Goal: Information Seeking & Learning: Check status

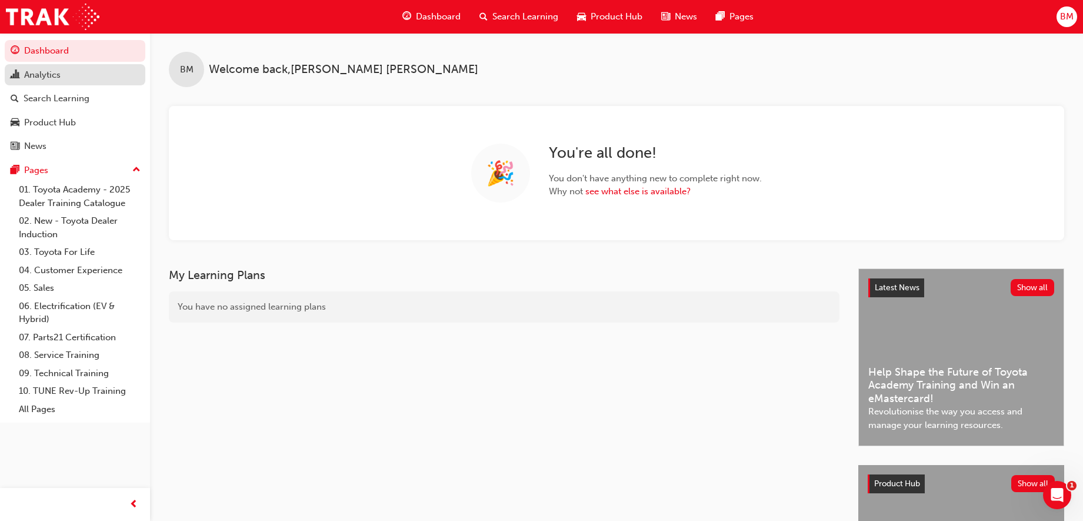
click at [74, 74] on div "Analytics" at bounding box center [75, 75] width 129 height 15
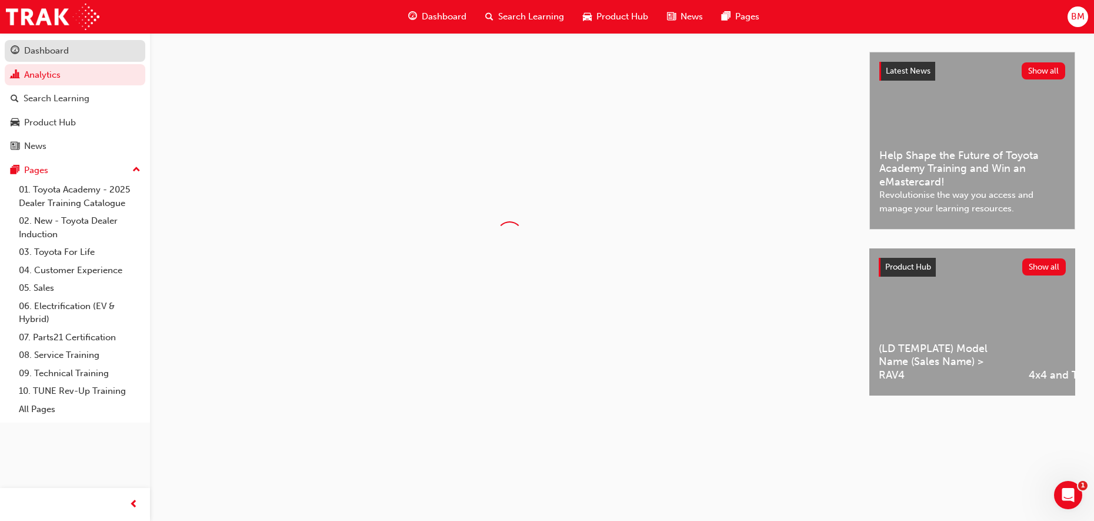
click at [71, 51] on div "Dashboard" at bounding box center [75, 51] width 129 height 15
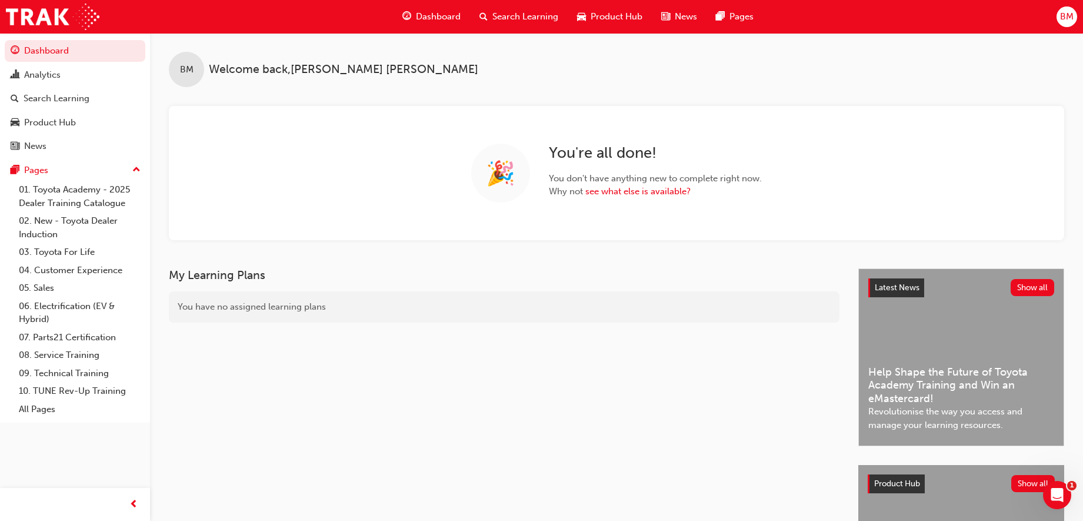
click at [506, 19] on span "Search Learning" at bounding box center [525, 17] width 66 height 14
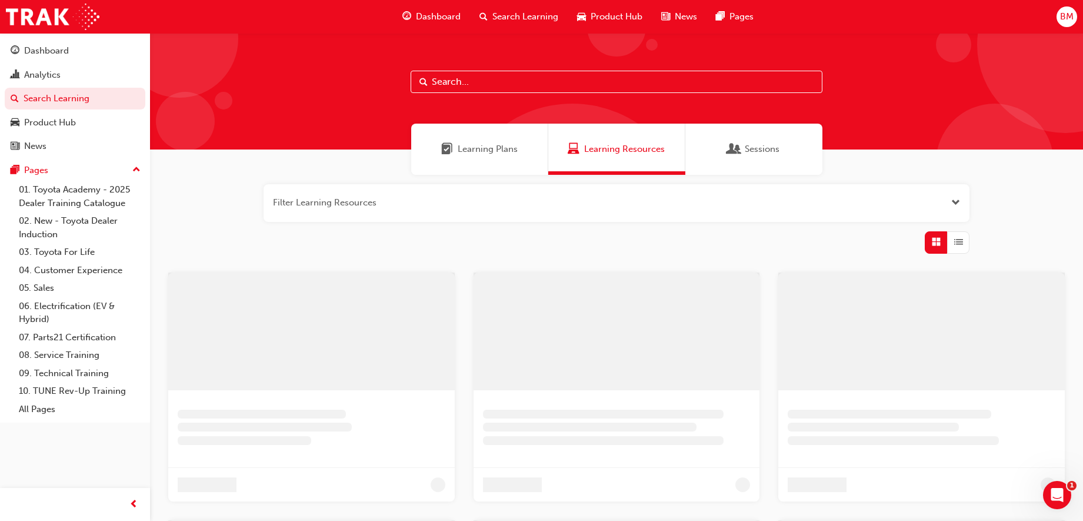
click at [451, 78] on input "text" at bounding box center [617, 82] width 412 height 22
type input "sdt"
click at [452, 152] on span "Learning Plans" at bounding box center [452, 149] width 12 height 14
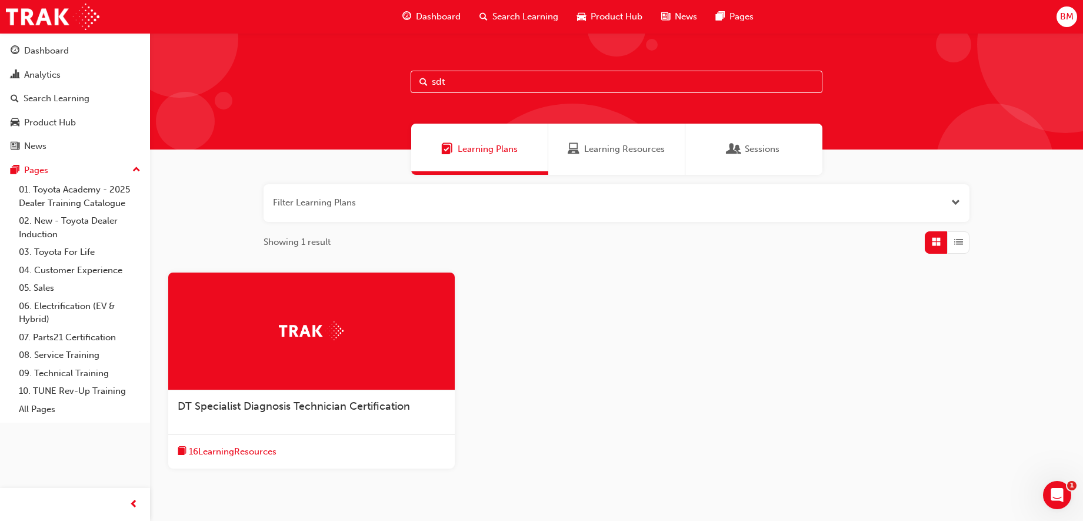
click at [314, 398] on div "DT Specialist Diagnosis Technician Certification" at bounding box center [311, 412] width 286 height 45
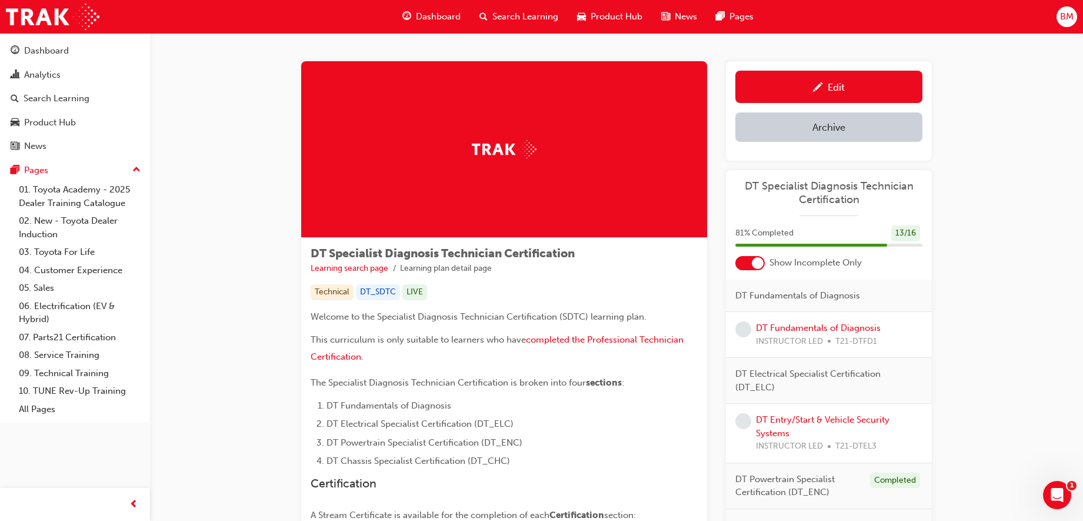
drag, startPoint x: 753, startPoint y: 258, endPoint x: 832, endPoint y: 288, distance: 83.8
click at [754, 258] on div at bounding box center [758, 263] width 12 height 12
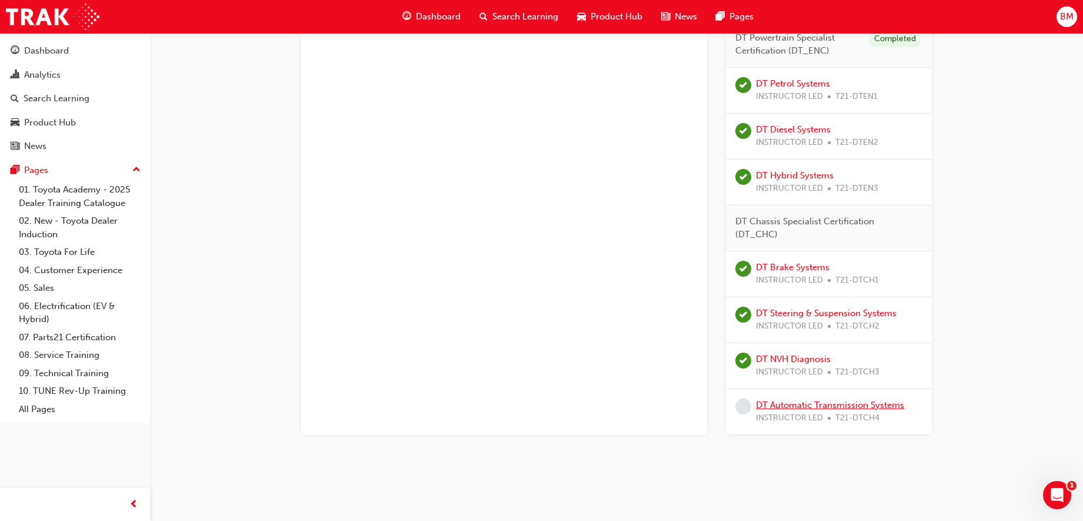
click at [848, 403] on link "DT Automatic Transmission Systems" at bounding box center [830, 404] width 148 height 11
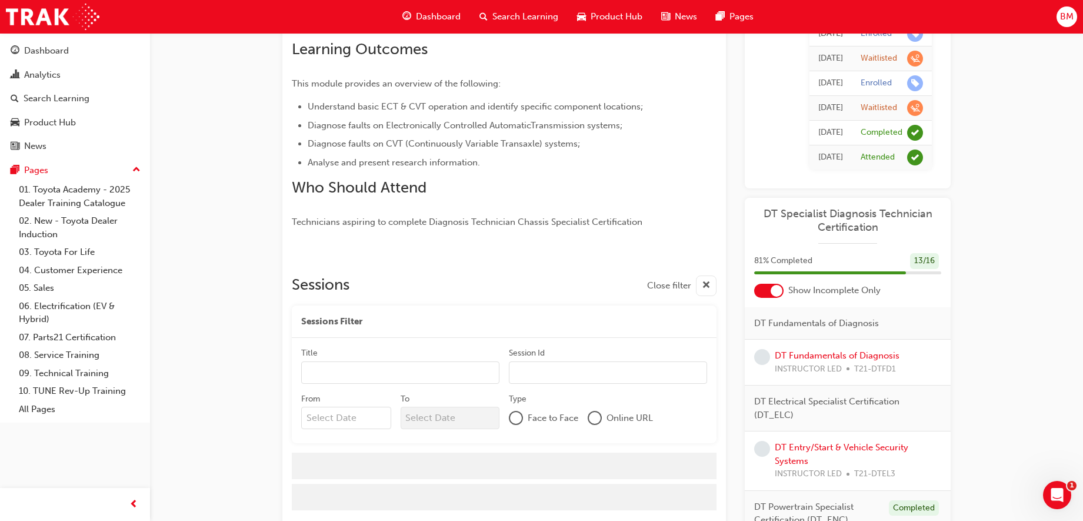
scroll to position [360, 0]
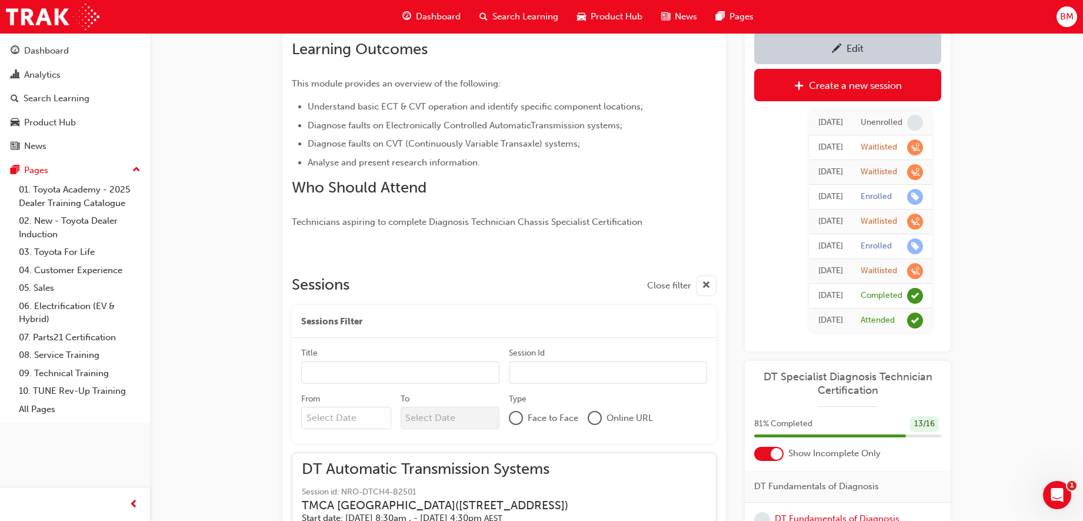
click at [332, 372] on input "Title" at bounding box center [400, 372] width 198 height 22
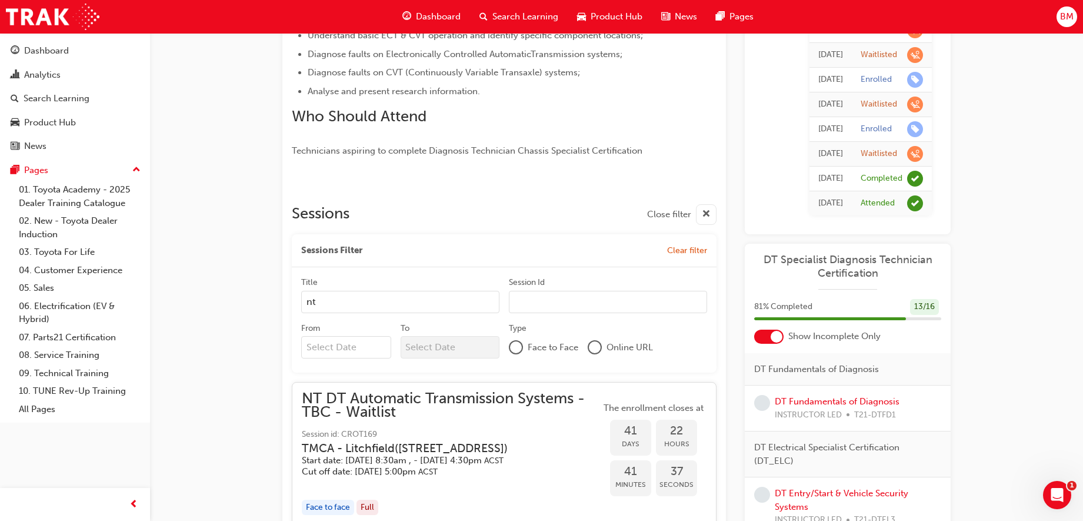
scroll to position [581, 0]
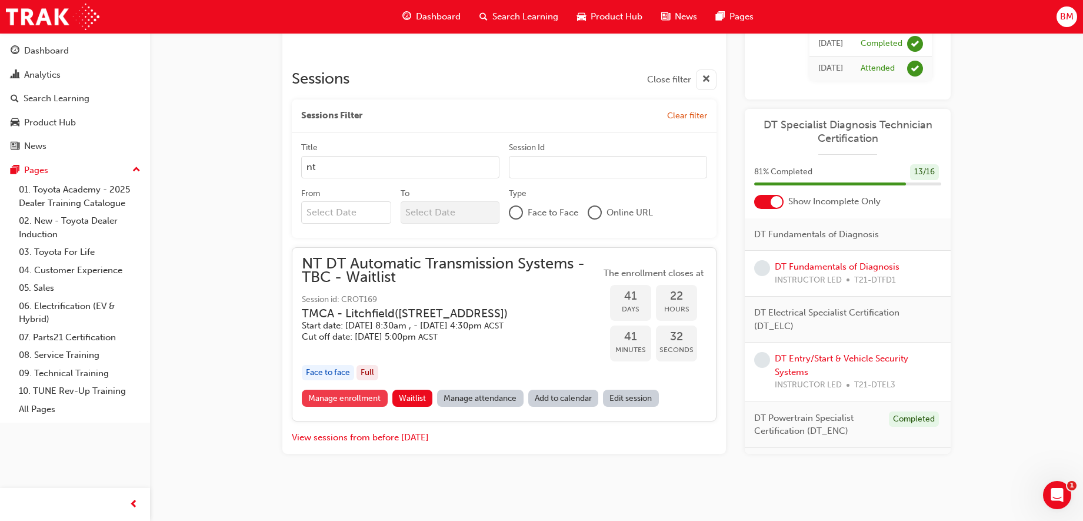
type input "nt"
click at [339, 406] on link "Manage enrollment" at bounding box center [345, 397] width 86 height 17
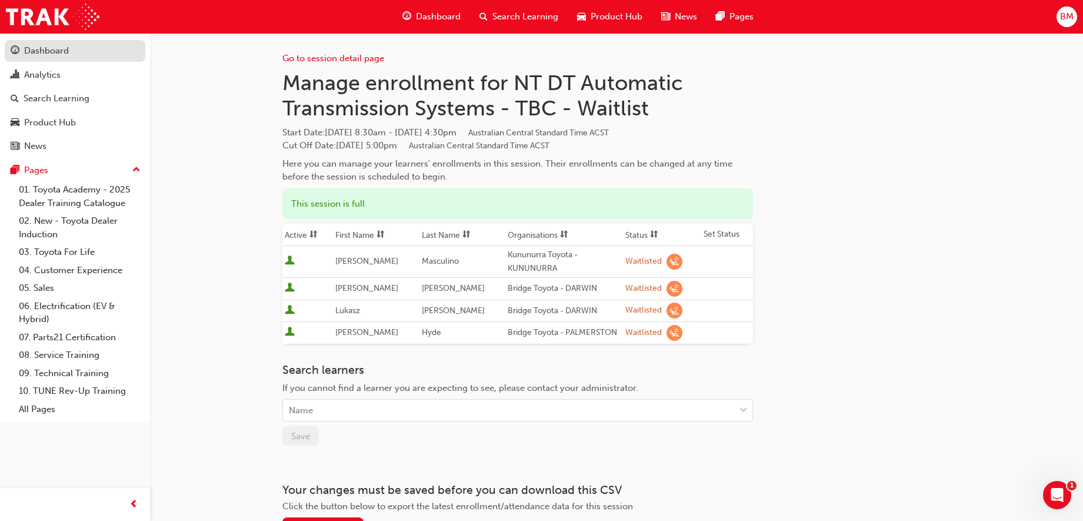
click at [76, 55] on div "Dashboard" at bounding box center [75, 51] width 129 height 15
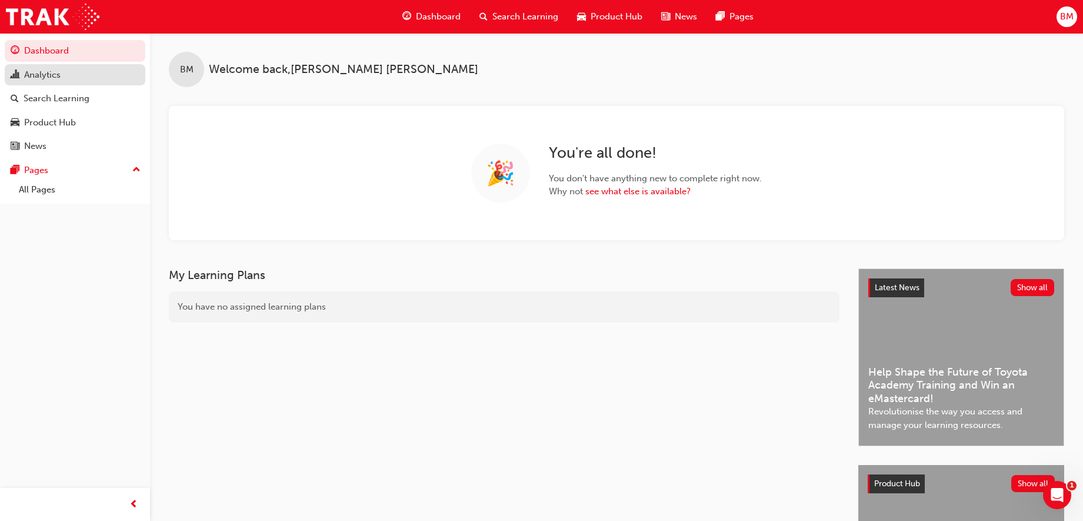
click at [69, 79] on div "Analytics" at bounding box center [75, 75] width 129 height 15
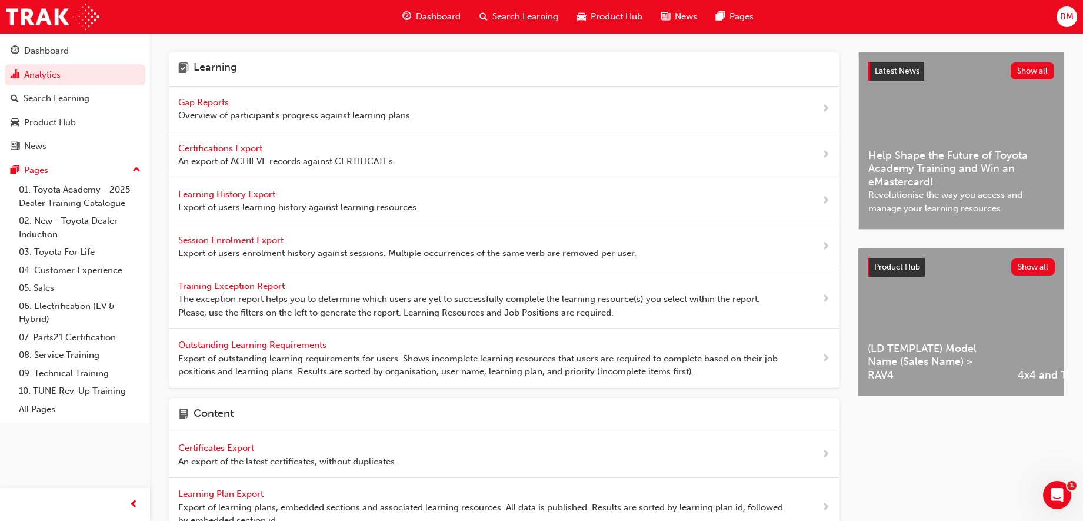
click at [219, 102] on span "Gap Reports" at bounding box center [204, 102] width 53 height 11
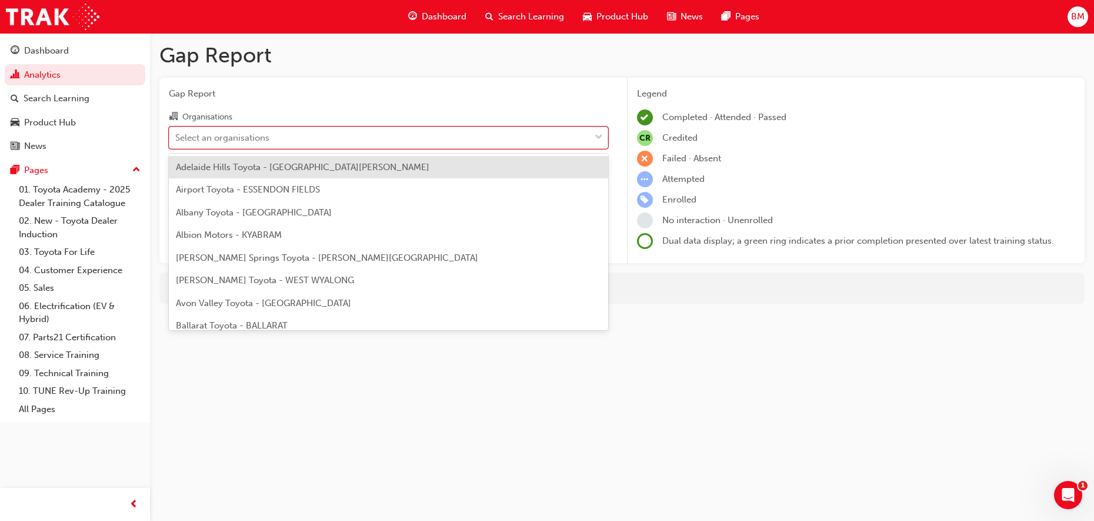
click at [264, 134] on div "Select an organisations" at bounding box center [222, 138] width 94 height 14
click at [176, 134] on input "Organisations option Adelaide Hills Toyota - [GEOGRAPHIC_DATA][PERSON_NAME] foc…" at bounding box center [175, 137] width 1 height 10
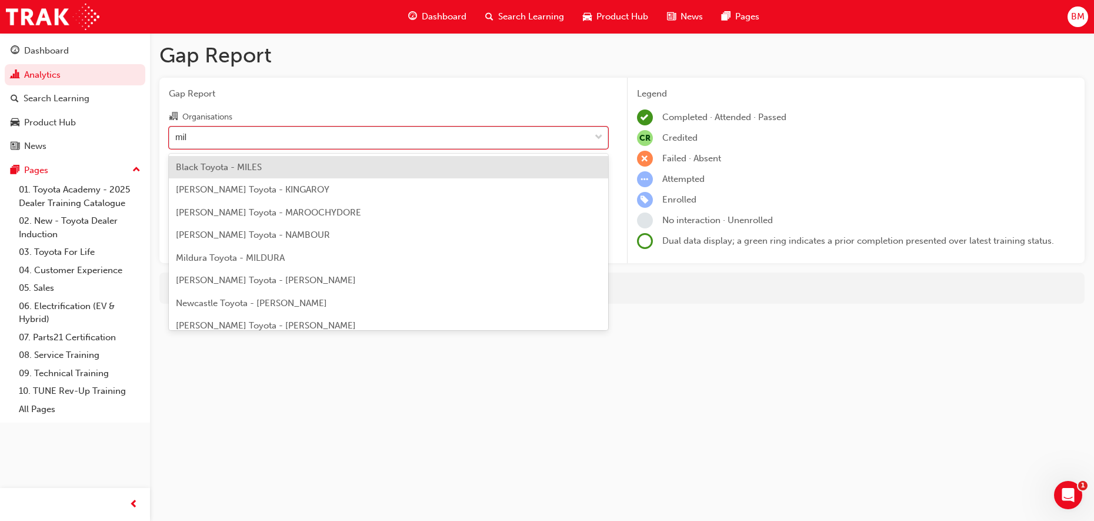
type input "mill"
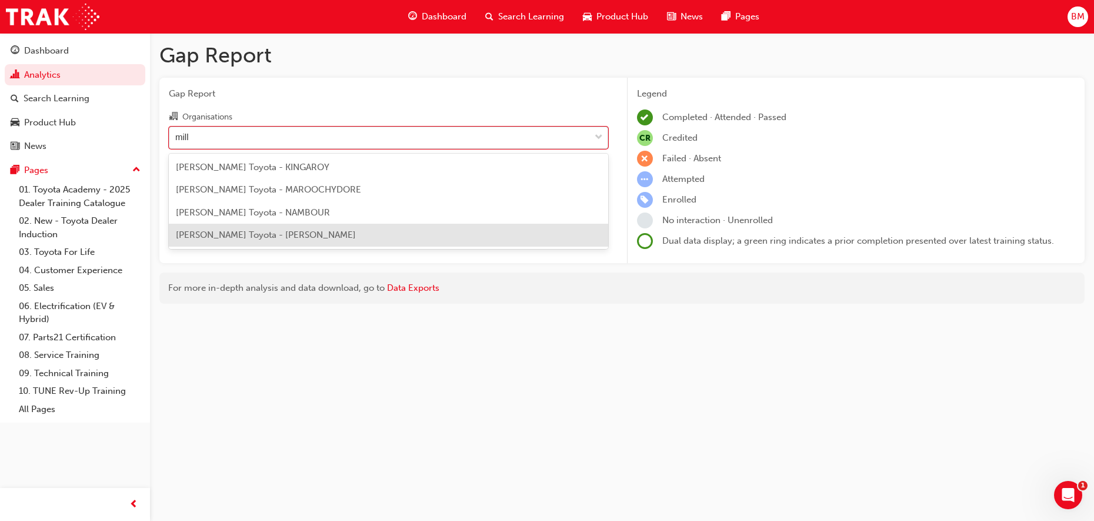
click at [316, 229] on div "[PERSON_NAME] Toyota - [PERSON_NAME]" at bounding box center [388, 235] width 439 height 23
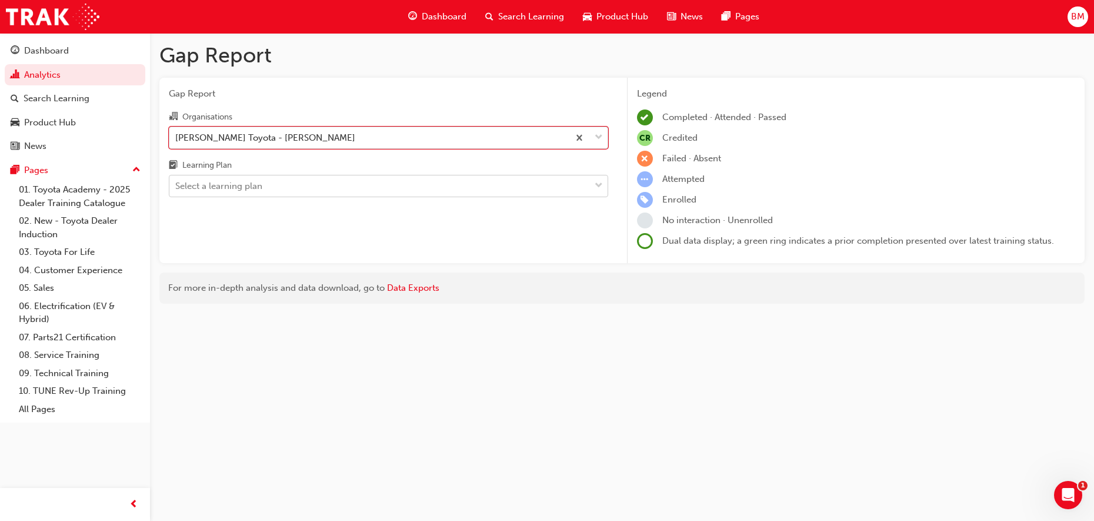
click at [251, 183] on div "Select a learning plan" at bounding box center [218, 186] width 87 height 14
click at [176, 183] on input "Learning Plan Select a learning plan" at bounding box center [175, 186] width 1 height 10
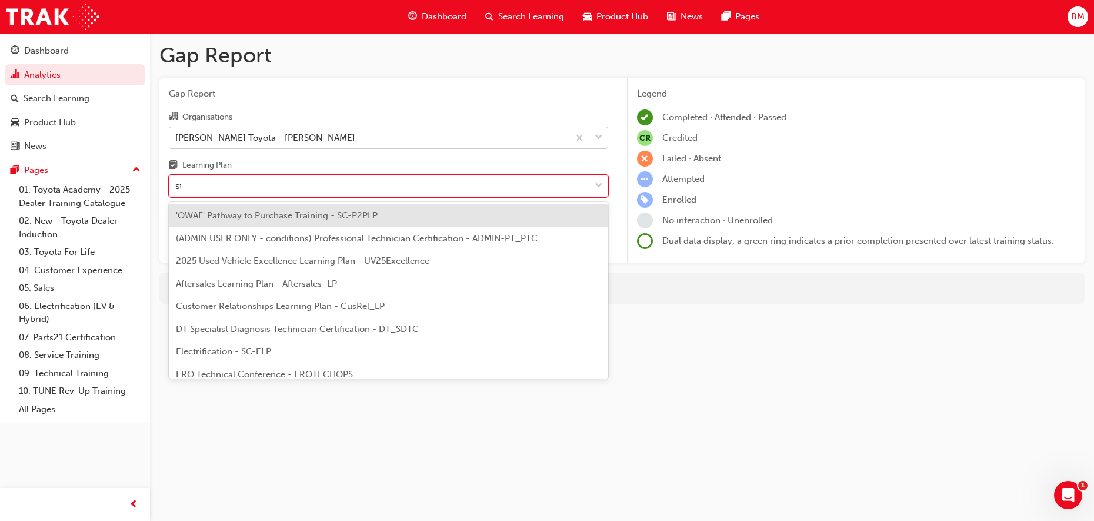
type input "stc"
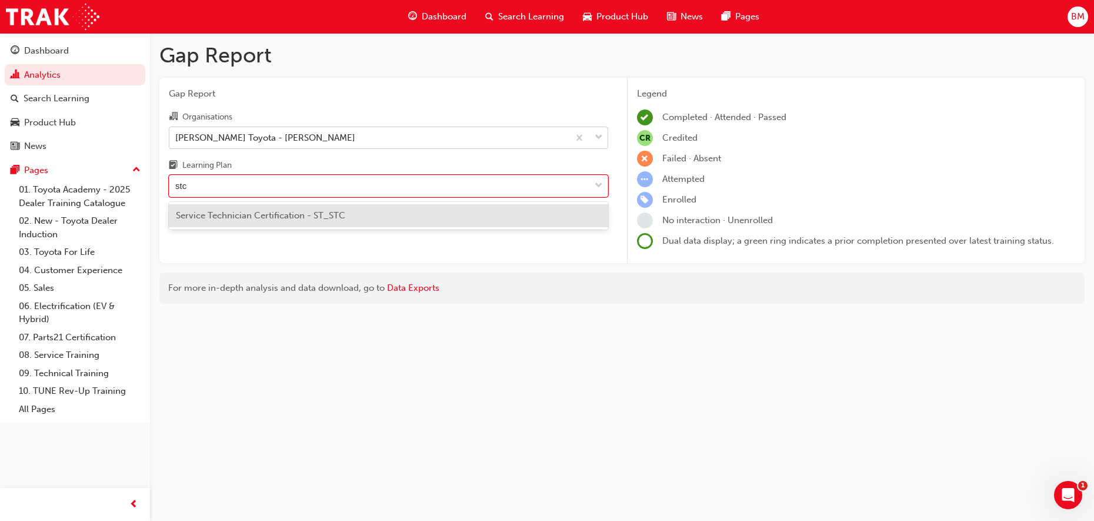
click at [309, 208] on div "Service Technician Certification - ST_STC" at bounding box center [388, 215] width 439 height 23
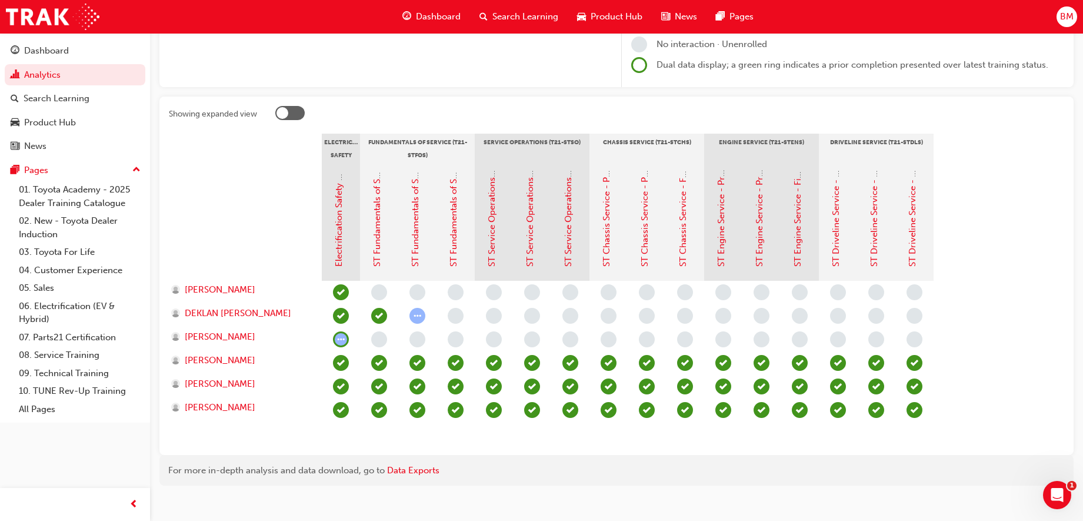
scroll to position [189, 0]
